Goal: Obtain resource: Obtain resource

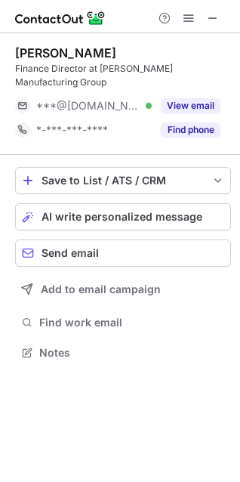
scroll to position [328, 240]
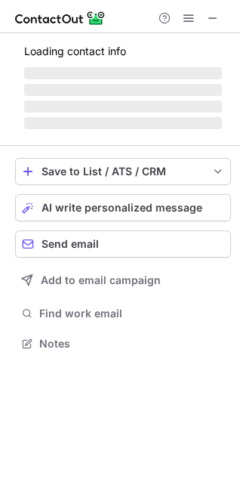
scroll to position [328, 240]
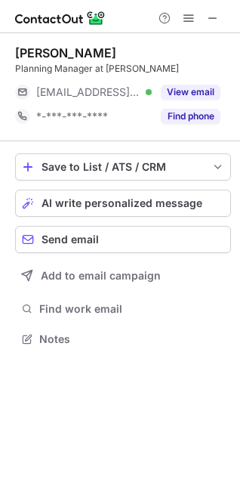
scroll to position [328, 240]
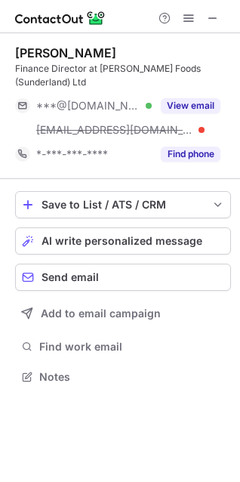
scroll to position [366, 240]
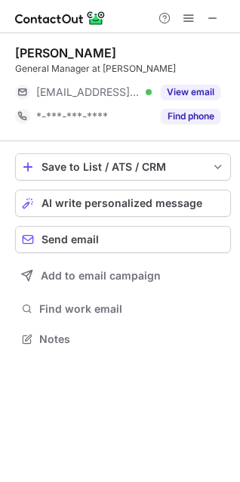
scroll to position [328, 240]
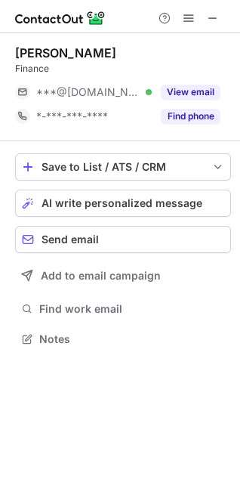
scroll to position [328, 240]
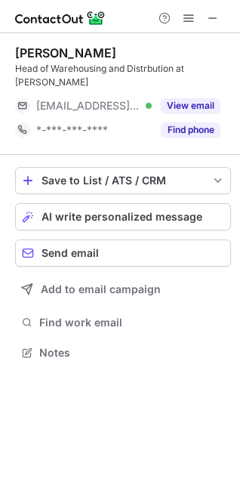
scroll to position [342, 240]
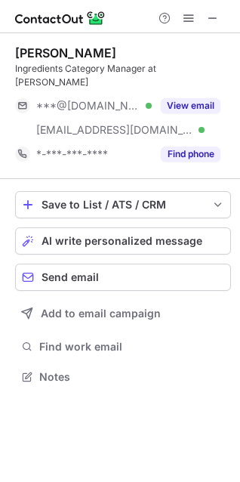
scroll to position [366, 240]
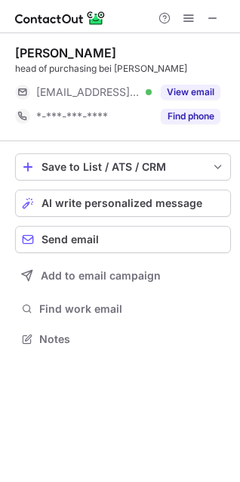
scroll to position [328, 240]
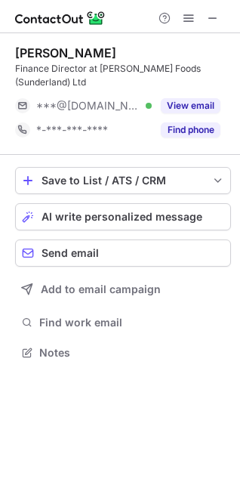
scroll to position [342, 240]
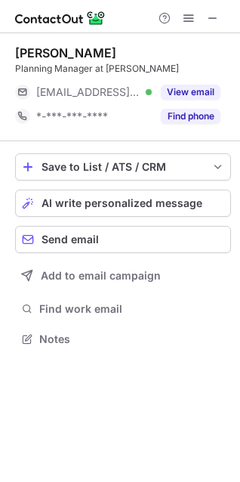
scroll to position [328, 240]
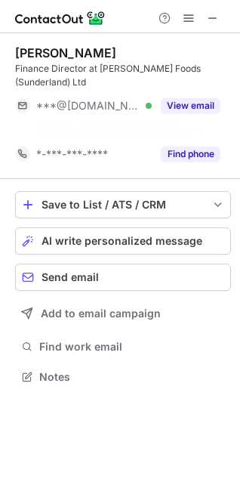
scroll to position [342, 240]
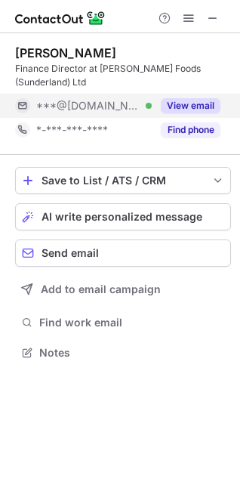
click at [187, 102] on button "View email" at bounding box center [191, 105] width 60 height 15
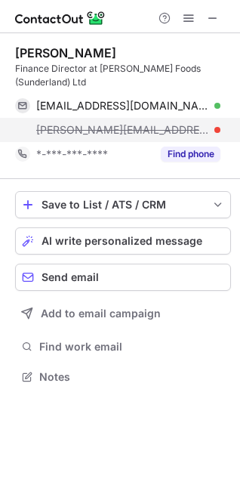
click at [167, 131] on span "darryl.g@bernardmatthews.com" at bounding box center [122, 130] width 173 height 14
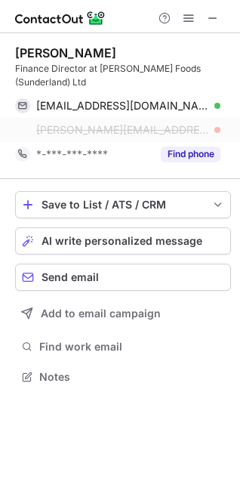
click at [152, 126] on span "darryl.g@bernardmatthews.com" at bounding box center [122, 130] width 173 height 14
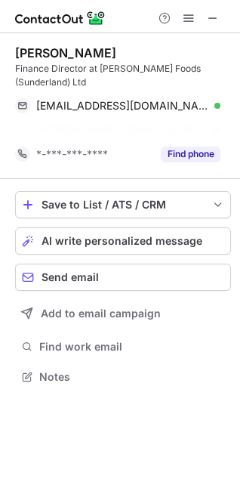
scroll to position [342, 240]
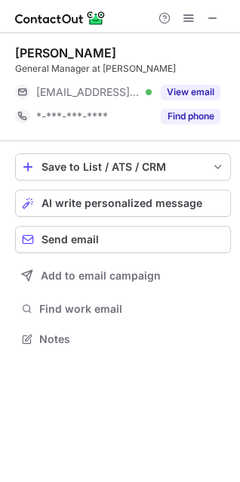
scroll to position [328, 240]
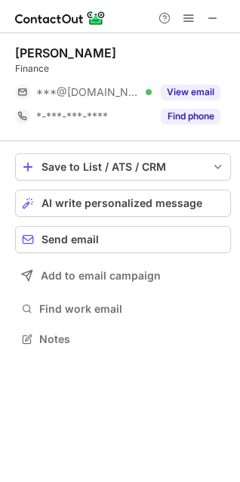
scroll to position [328, 240]
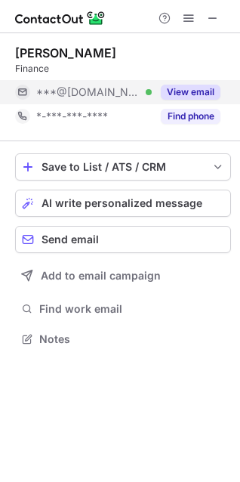
click at [183, 89] on button "View email" at bounding box center [191, 92] width 60 height 15
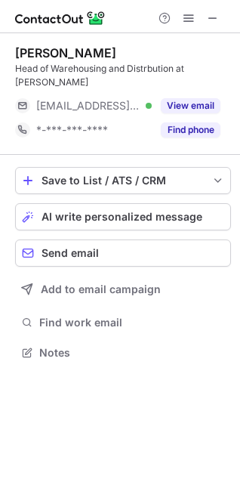
scroll to position [342, 240]
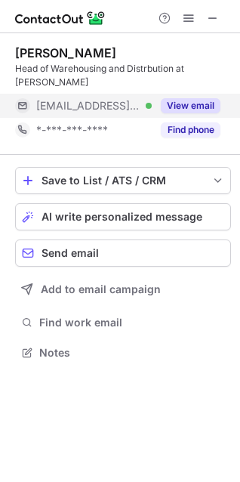
click at [195, 109] on button "View email" at bounding box center [191, 105] width 60 height 15
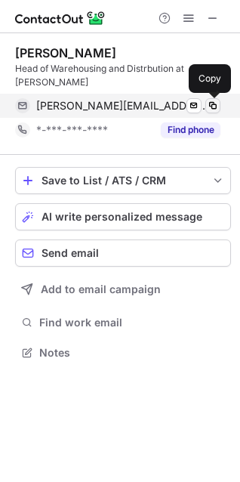
click at [216, 104] on span at bounding box center [213, 106] width 12 height 12
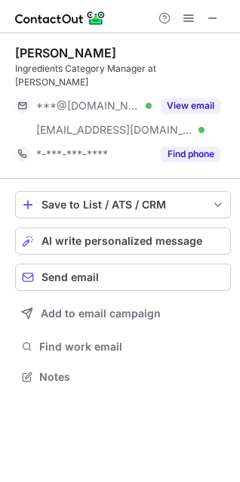
scroll to position [366, 240]
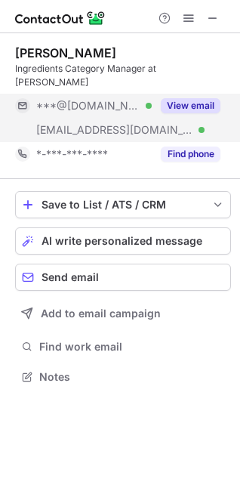
click at [194, 107] on button "View email" at bounding box center [191, 105] width 60 height 15
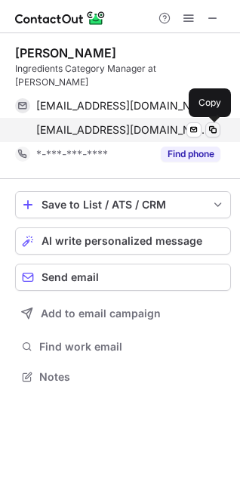
click at [212, 128] on span at bounding box center [213, 130] width 12 height 12
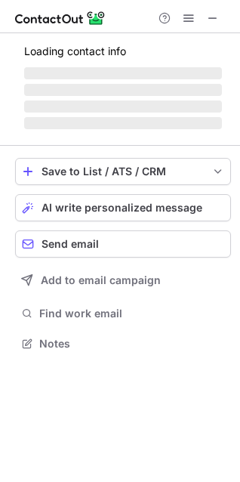
scroll to position [328, 240]
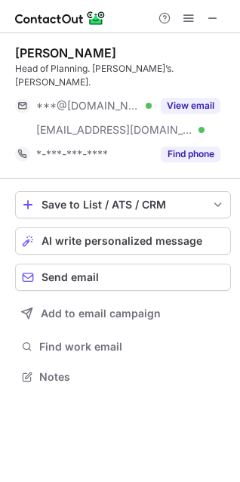
scroll to position [353, 240]
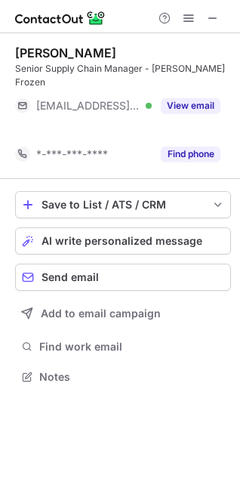
scroll to position [342, 240]
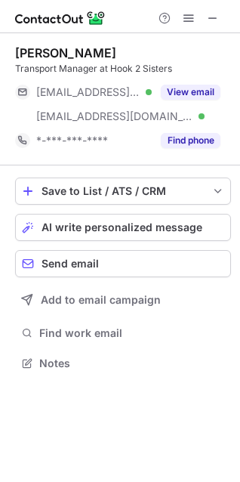
scroll to position [353, 240]
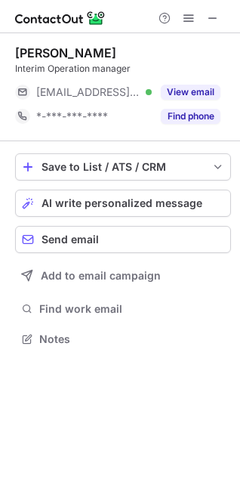
scroll to position [328, 240]
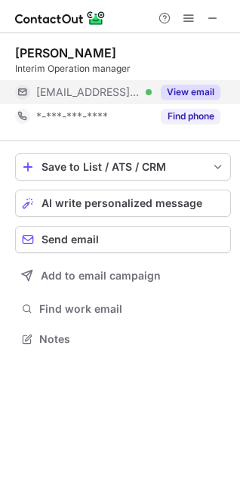
click at [184, 93] on button "View email" at bounding box center [191, 92] width 60 height 15
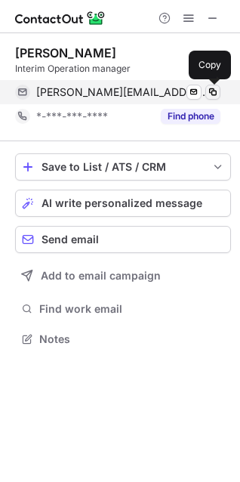
click at [211, 90] on span at bounding box center [213, 92] width 12 height 12
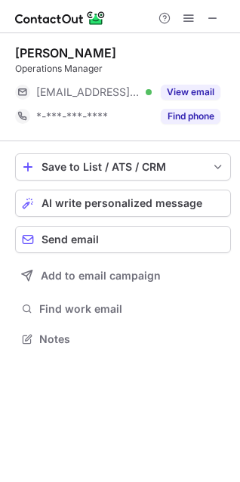
scroll to position [328, 240]
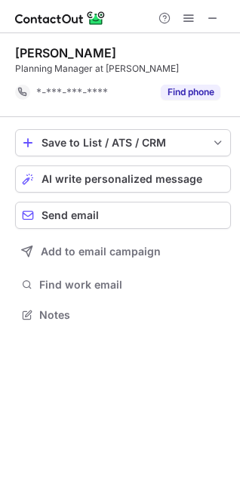
scroll to position [304, 240]
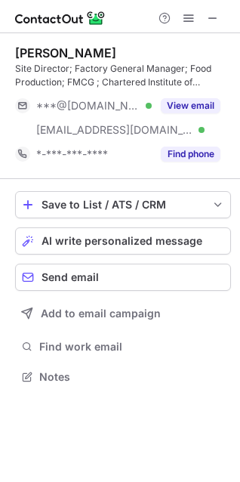
scroll to position [366, 240]
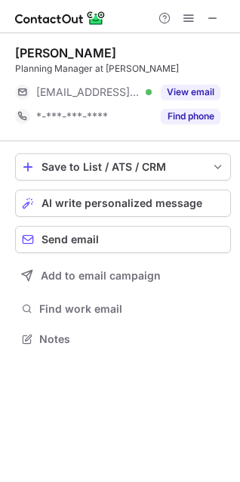
scroll to position [328, 240]
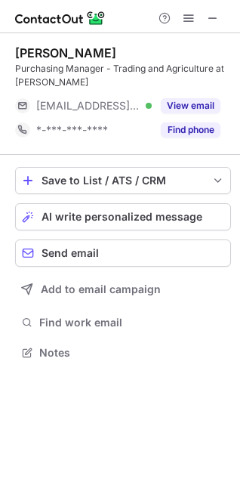
scroll to position [342, 240]
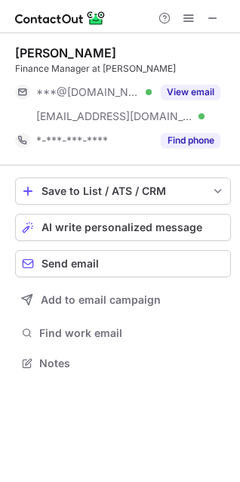
scroll to position [353, 240]
